Goal: Task Accomplishment & Management: Use online tool/utility

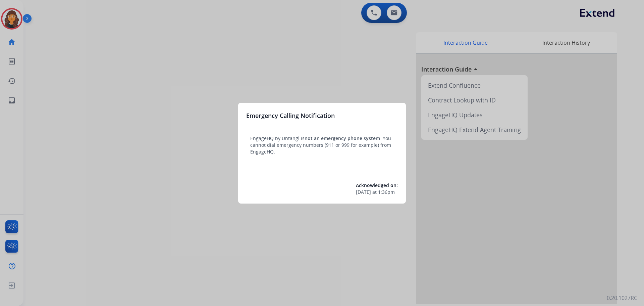
click at [78, 64] on div at bounding box center [322, 153] width 644 height 306
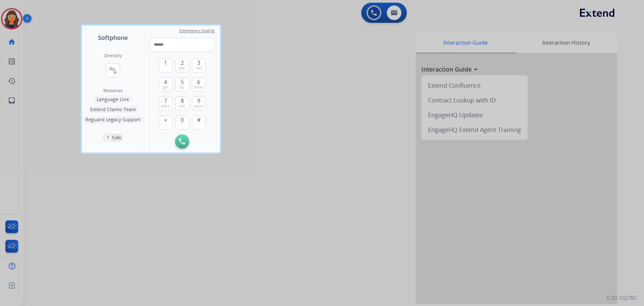
click at [53, 56] on div at bounding box center [322, 153] width 644 height 306
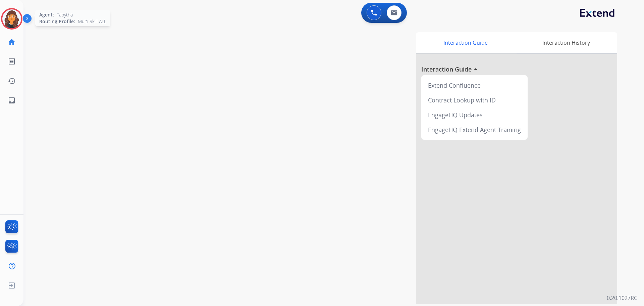
click at [8, 11] on img at bounding box center [11, 18] width 19 height 19
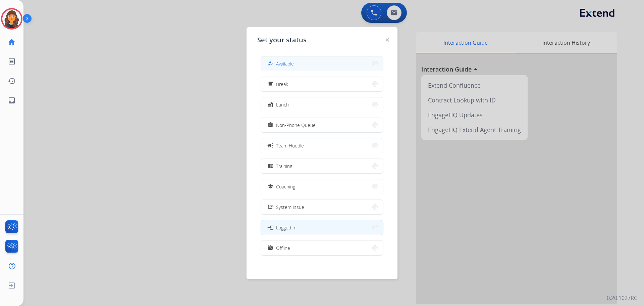
click at [301, 62] on button "how_to_reg Available" at bounding box center [322, 63] width 122 height 14
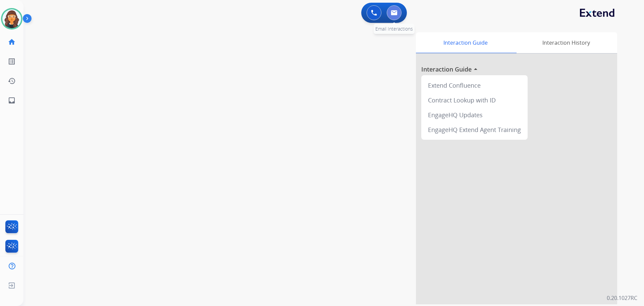
click at [398, 14] on button at bounding box center [394, 12] width 15 height 15
select select "**********"
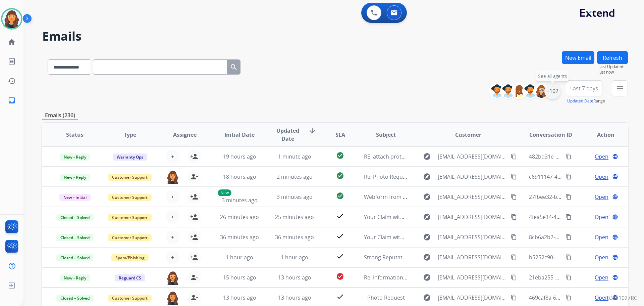
click at [555, 93] on div "+102" at bounding box center [552, 91] width 16 height 16
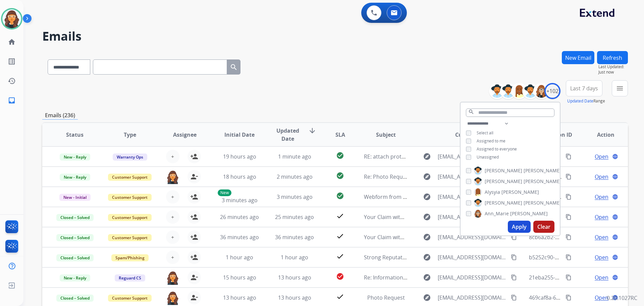
click at [472, 155] on div "Unassigned" at bounding box center [482, 156] width 33 height 5
click at [518, 228] on button "Apply" at bounding box center [519, 226] width 23 height 12
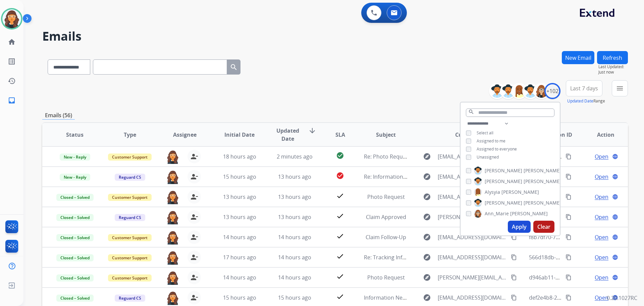
click at [339, 76] on div "**********" at bounding box center [335, 65] width 586 height 29
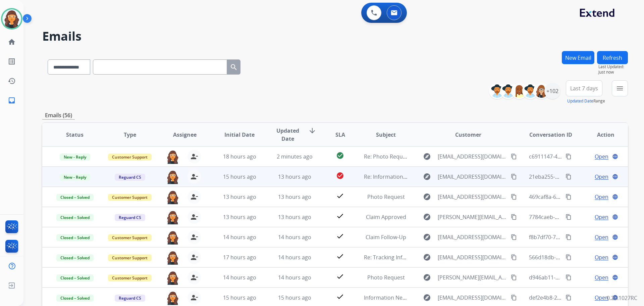
click at [599, 176] on span "Open" at bounding box center [602, 176] width 14 height 8
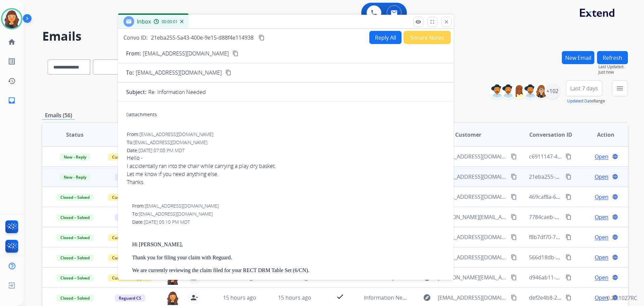
drag, startPoint x: 388, startPoint y: 52, endPoint x: 241, endPoint y: 22, distance: 149.6
click at [241, 22] on div "Inbox 00:00:01" at bounding box center [285, 22] width 335 height 14
click at [170, 53] on p "[EMAIL_ADDRESS][DOMAIN_NAME]" at bounding box center [184, 52] width 86 height 8
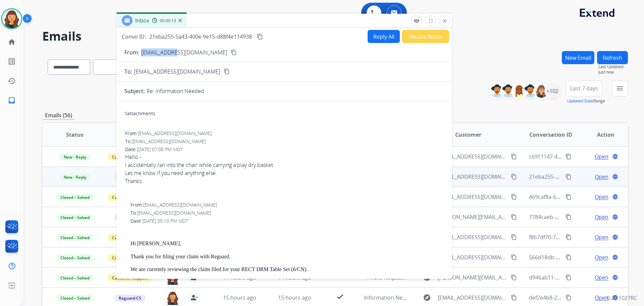
click at [170, 53] on p "[EMAIL_ADDRESS][DOMAIN_NAME]" at bounding box center [184, 52] width 86 height 8
copy p "From:"
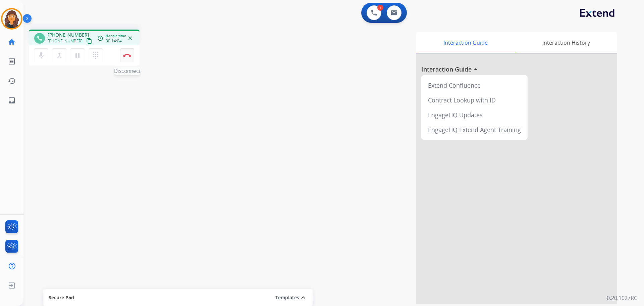
click at [130, 54] on img at bounding box center [127, 55] width 8 height 3
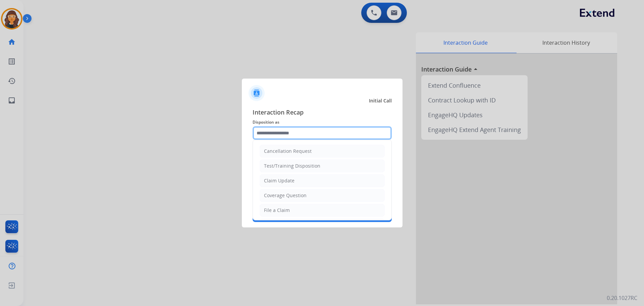
drag, startPoint x: 270, startPoint y: 134, endPoint x: 264, endPoint y: 141, distance: 9.3
click at [270, 140] on div "Cancellation Request Test/Training Disposition Claim Update Coverage Question F…" at bounding box center [322, 132] width 139 height 13
click at [274, 175] on li "Claim Update" at bounding box center [322, 180] width 125 height 13
type input "**********"
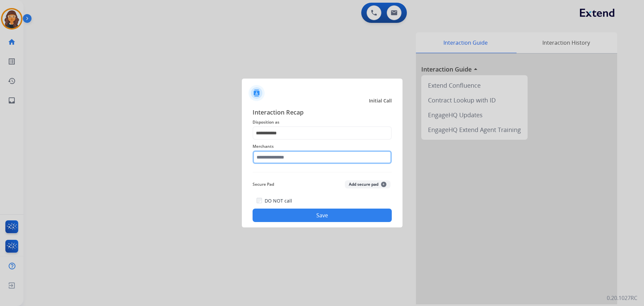
click at [285, 157] on input "text" at bounding box center [322, 156] width 139 height 13
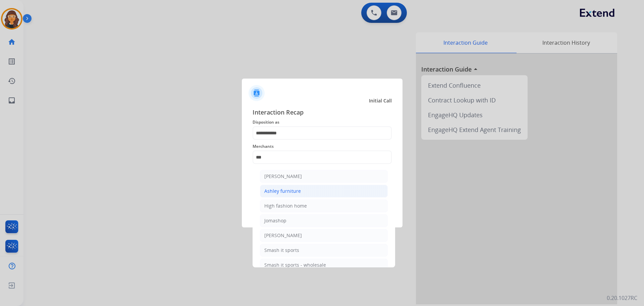
click at [290, 191] on div "Ashley furniture" at bounding box center [282, 190] width 37 height 7
type input "**********"
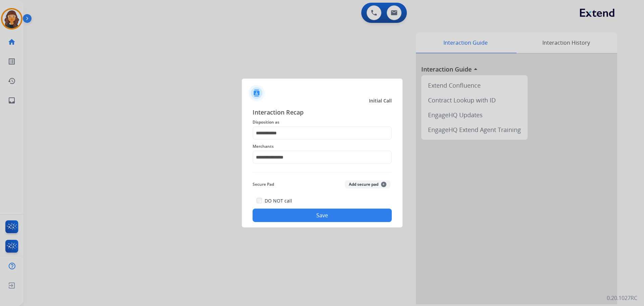
click at [297, 213] on button "Save" at bounding box center [322, 214] width 139 height 13
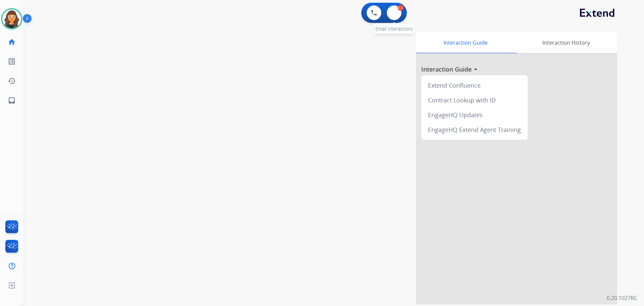
click at [399, 9] on div "0.5" at bounding box center [400, 8] width 6 height 6
click at [398, 12] on button at bounding box center [394, 12] width 15 height 15
select select "**********"
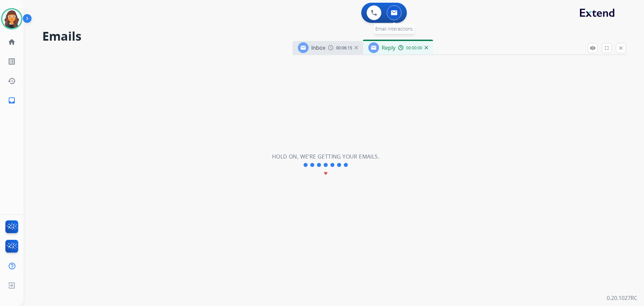
select select "**********"
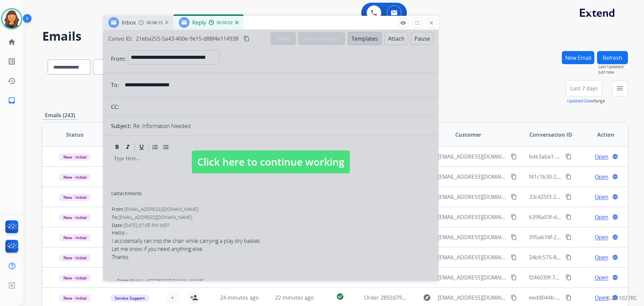
drag, startPoint x: 466, startPoint y: 46, endPoint x: 276, endPoint y: 20, distance: 191.2
click at [276, 20] on div "Inbox 00:06:15 Reply 00:00:02" at bounding box center [270, 23] width 335 height 14
click at [218, 156] on span "Click here to continue working" at bounding box center [271, 161] width 158 height 23
select select
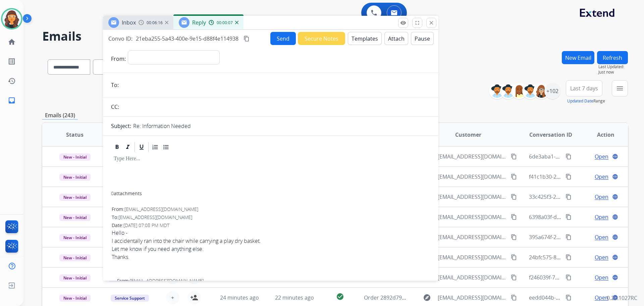
click at [237, 23] on img at bounding box center [236, 22] width 3 height 3
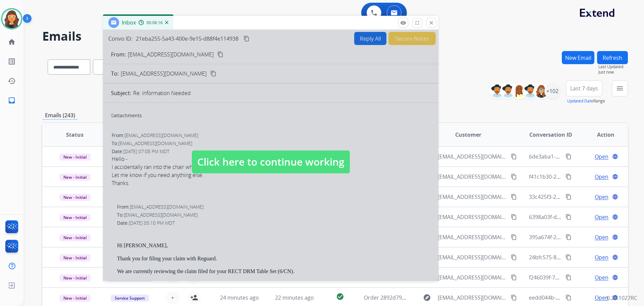
click at [207, 153] on span "Click here to continue working" at bounding box center [271, 161] width 158 height 23
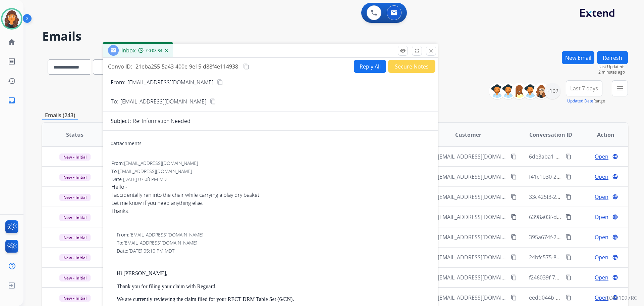
drag, startPoint x: 252, startPoint y: 23, endPoint x: 251, endPoint y: 55, distance: 31.5
click at [251, 55] on div "Inbox 00:08:34" at bounding box center [270, 51] width 335 height 14
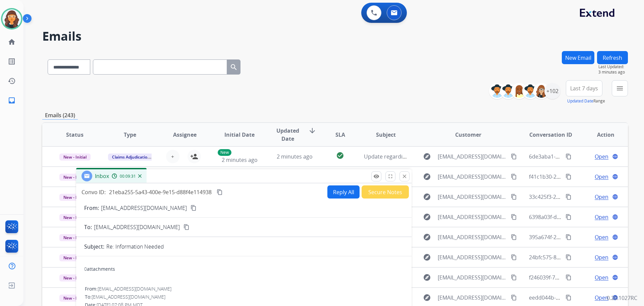
drag, startPoint x: 235, startPoint y: 56, endPoint x: 137, endPoint y: 129, distance: 122.5
click at [201, 180] on div "Inbox 00:09:31" at bounding box center [243, 176] width 335 height 14
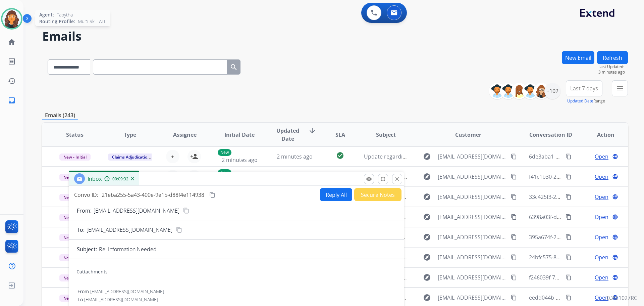
click at [13, 21] on img at bounding box center [11, 18] width 19 height 19
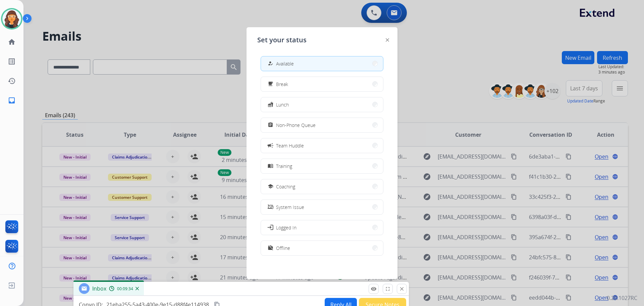
drag, startPoint x: 229, startPoint y: 181, endPoint x: 233, endPoint y: 285, distance: 104.4
click at [233, 285] on div "Inbox 00:09:34" at bounding box center [240, 288] width 335 height 14
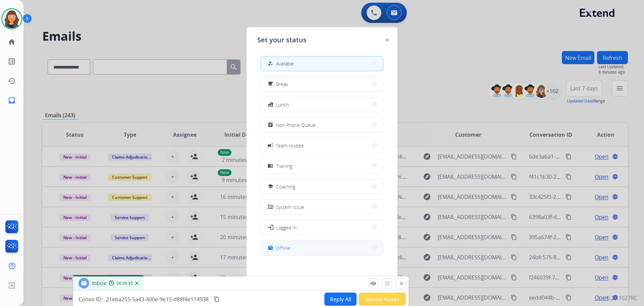
click at [272, 246] on mat-icon "work_off" at bounding box center [271, 248] width 6 height 6
